Goal: Check status: Check status

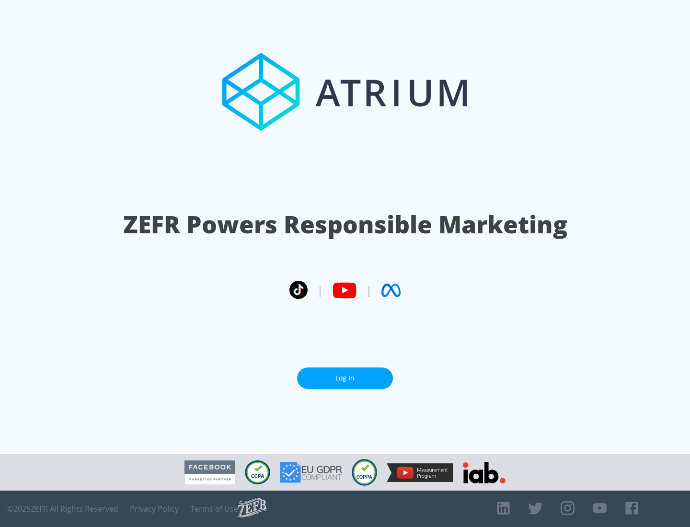
click at [345, 378] on link "Log In" at bounding box center [345, 378] width 96 height 22
